Goal: Task Accomplishment & Management: Use online tool/utility

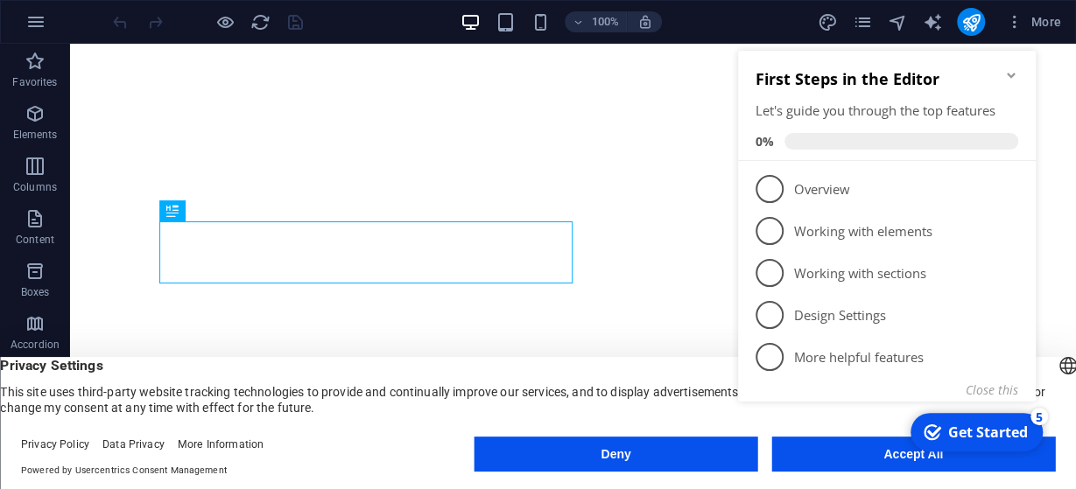
click at [881, 467] on button "Accept All" at bounding box center [913, 454] width 284 height 35
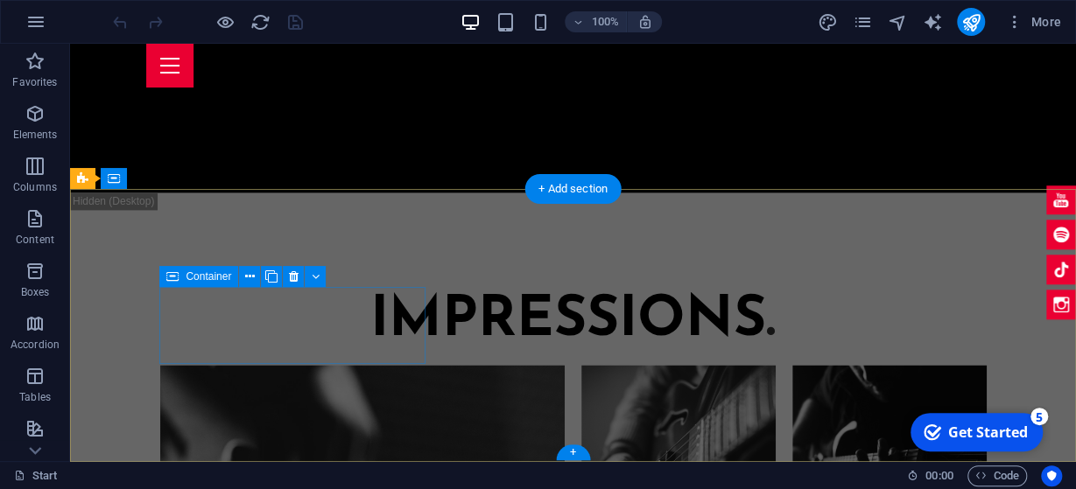
scroll to position [4685, 0]
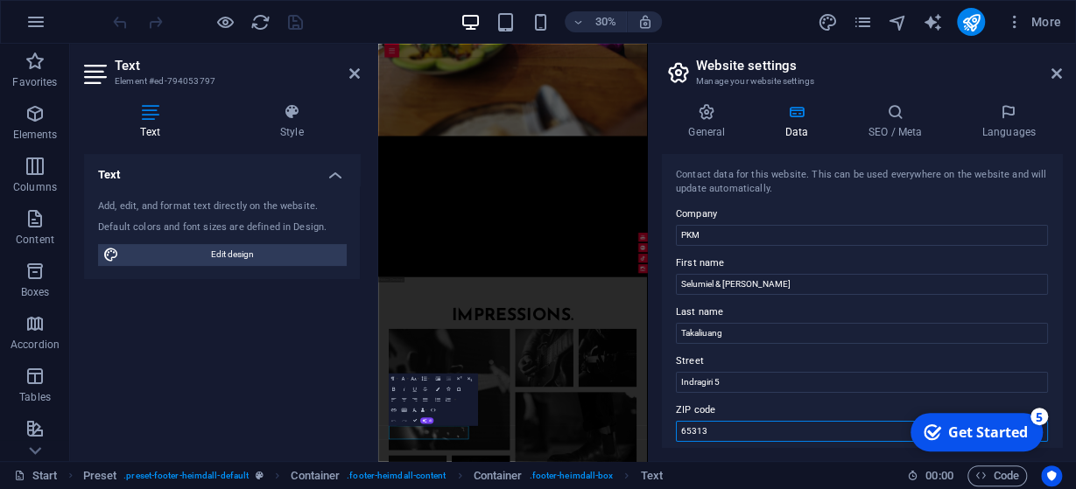
click at [752, 437] on input "65313" at bounding box center [862, 431] width 372 height 21
drag, startPoint x: 680, startPoint y: 431, endPoint x: 713, endPoint y: 446, distance: 36.4
click at [680, 432] on input "65313" at bounding box center [862, 431] width 372 height 21
type input "65313"
click at [745, 383] on input "Indragiri 5" at bounding box center [862, 382] width 372 height 21
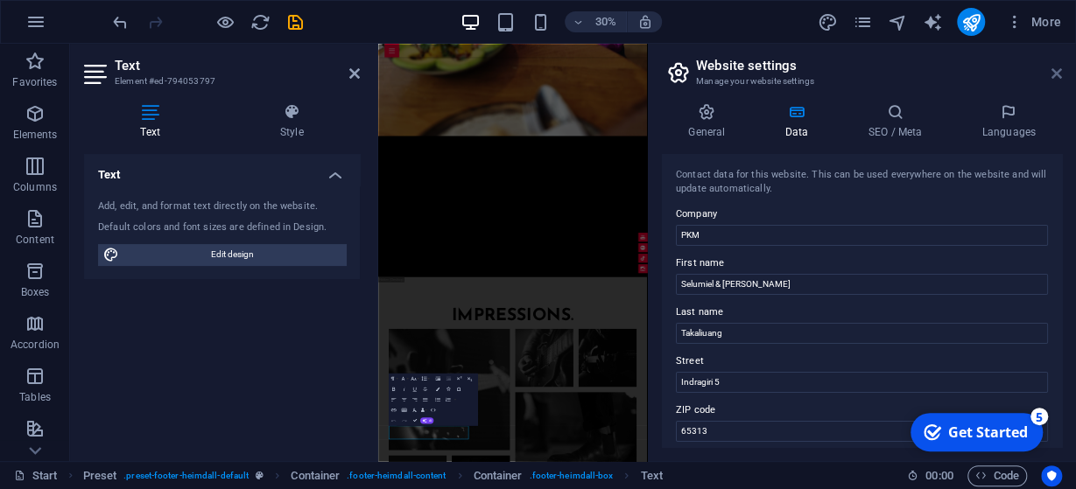
click at [1056, 74] on icon at bounding box center [1056, 74] width 11 height 14
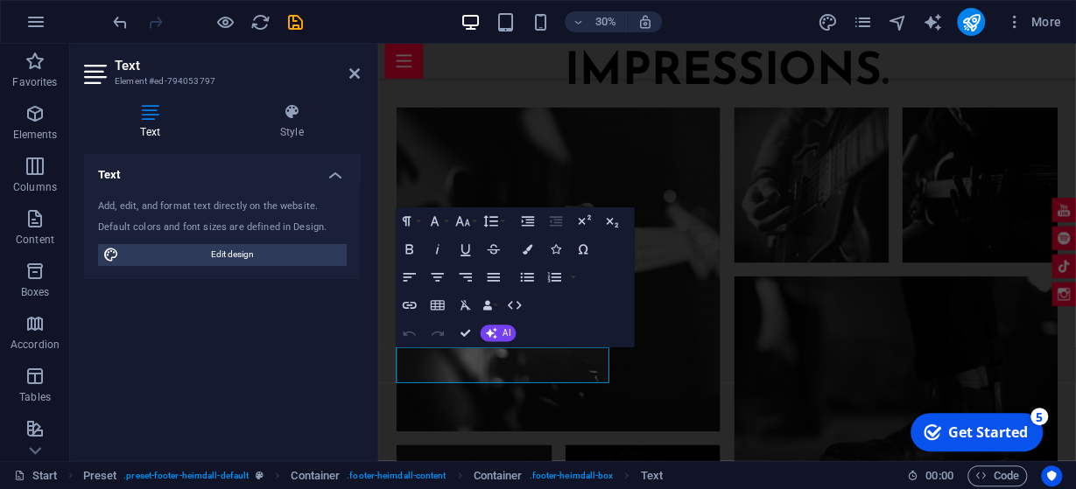
scroll to position [4685, 0]
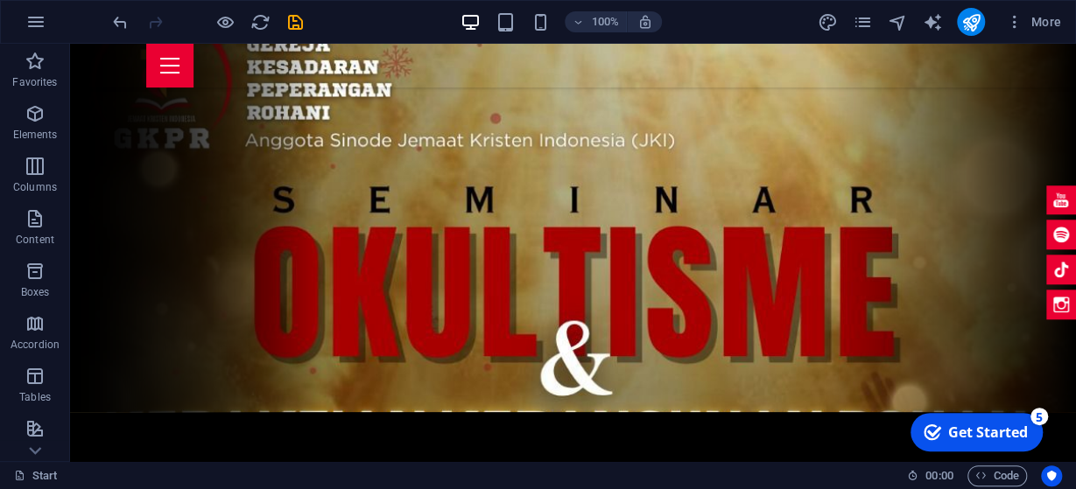
scroll to position [42, 0]
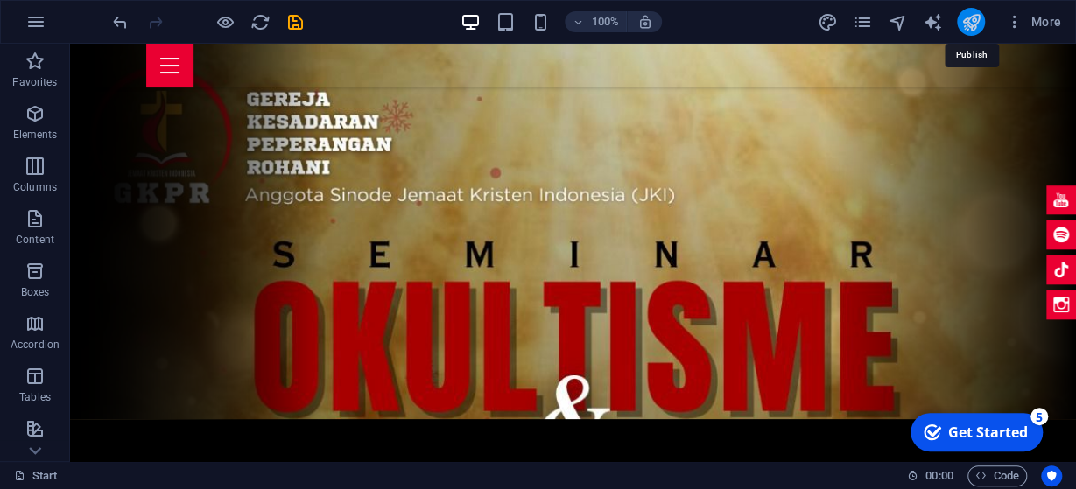
click at [980, 31] on icon "publish" at bounding box center [970, 22] width 20 height 20
